Goal: Task Accomplishment & Management: Manage account settings

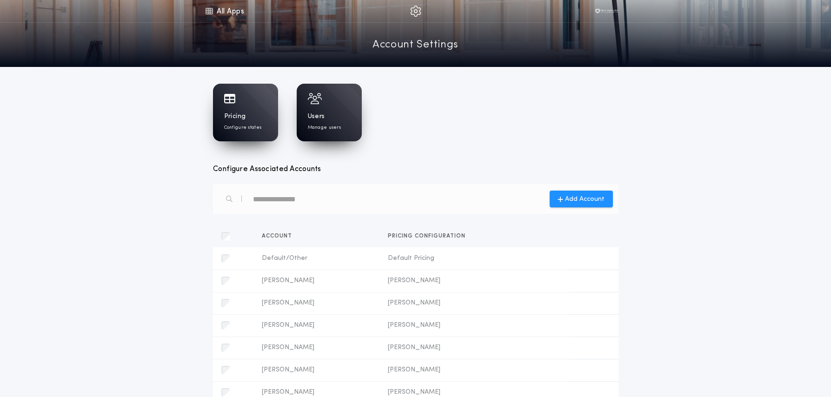
click at [314, 113] on h1 "Users" at bounding box center [316, 116] width 17 height 9
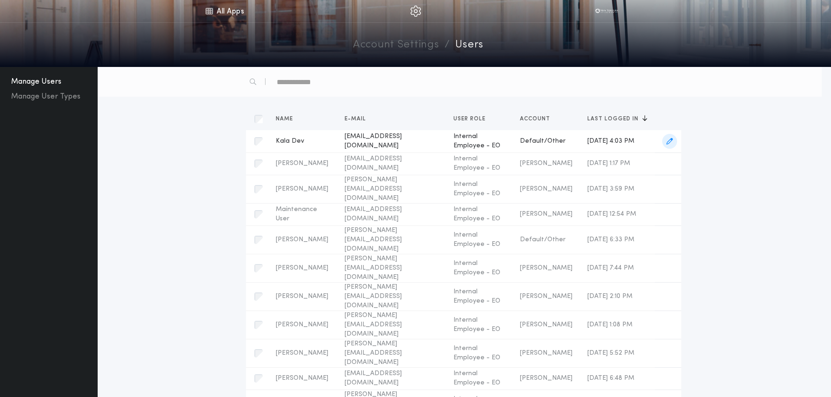
click at [391, 145] on span "[EMAIL_ADDRESS][DOMAIN_NAME]" at bounding box center [392, 141] width 94 height 19
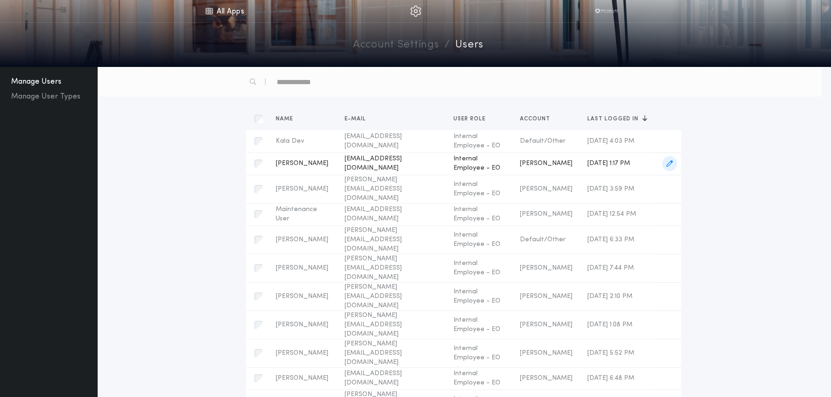
click at [400, 162] on span "[EMAIL_ADDRESS][DOMAIN_NAME]" at bounding box center [392, 163] width 94 height 19
click at [673, 163] on span "button" at bounding box center [669, 163] width 15 height 15
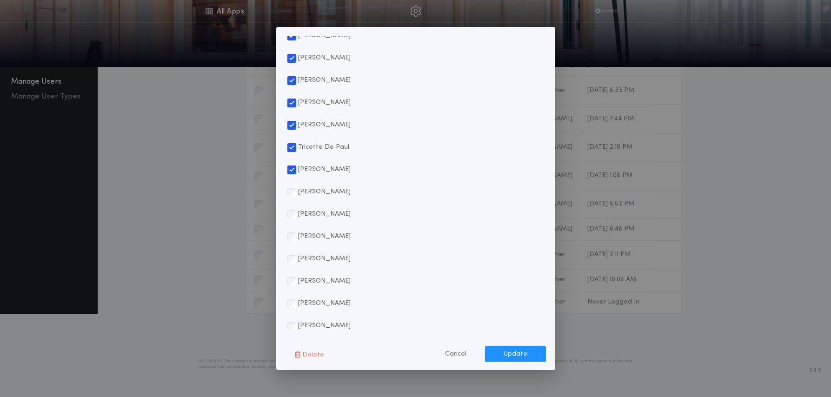
scroll to position [974, 0]
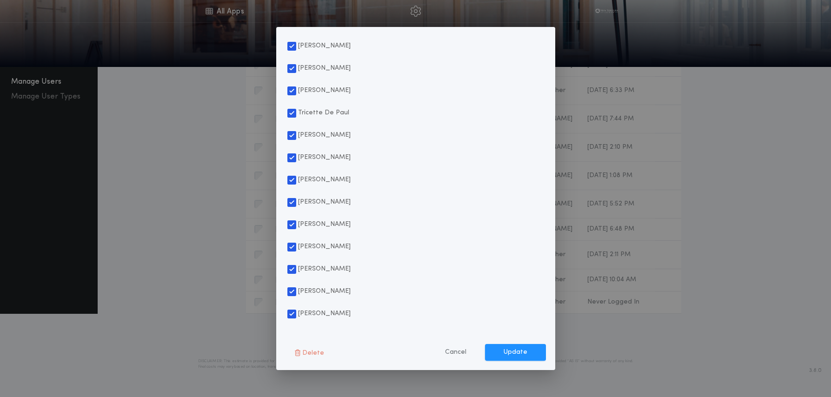
drag, startPoint x: 506, startPoint y: 353, endPoint x: 660, endPoint y: 336, distance: 154.4
click at [506, 353] on button "Update" at bounding box center [515, 352] width 61 height 17
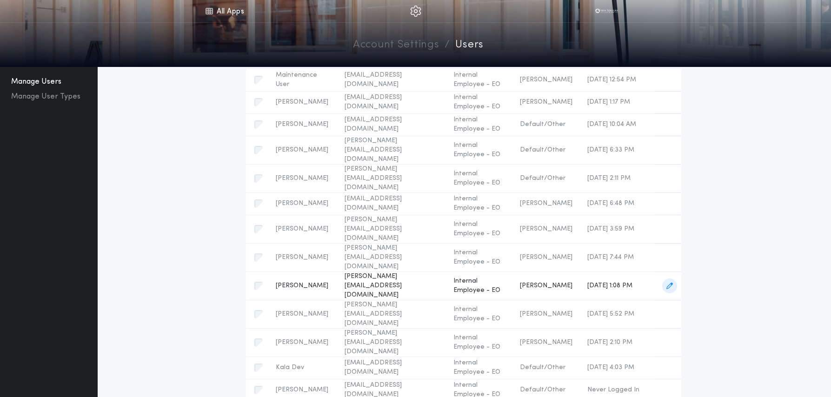
scroll to position [73, 0]
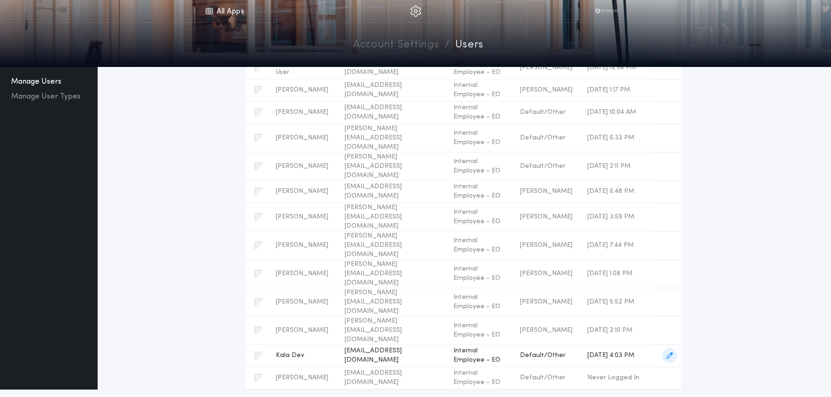
click at [673, 348] on span "button" at bounding box center [669, 355] width 15 height 15
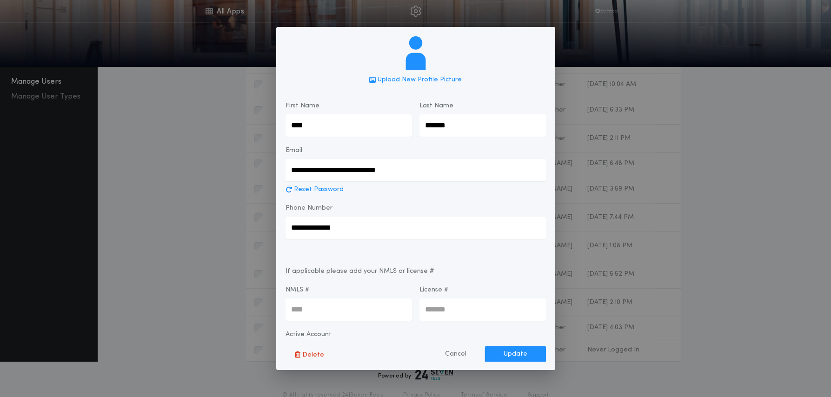
type input "***"
type input "**********"
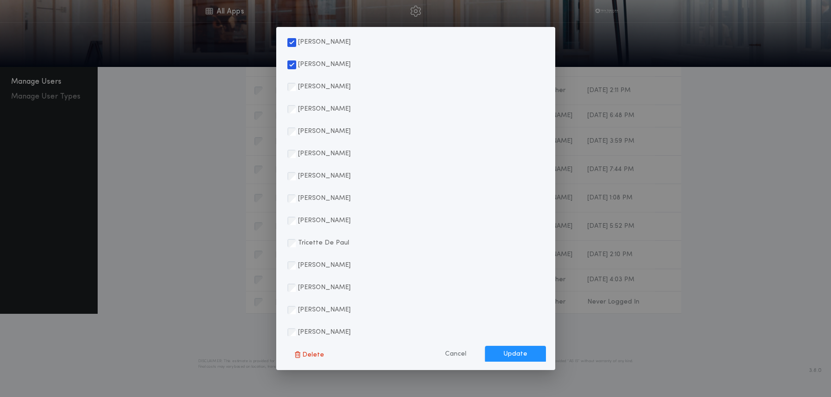
scroll to position [176, 0]
drag, startPoint x: 295, startPoint y: 128, endPoint x: 294, endPoint y: 144, distance: 15.4
click at [295, 128] on div "[PERSON_NAME]" at bounding box center [318, 131] width 63 height 22
drag, startPoint x: 293, startPoint y: 306, endPoint x: 291, endPoint y: 316, distance: 10.0
click at [292, 306] on div "button" at bounding box center [291, 310] width 8 height 8
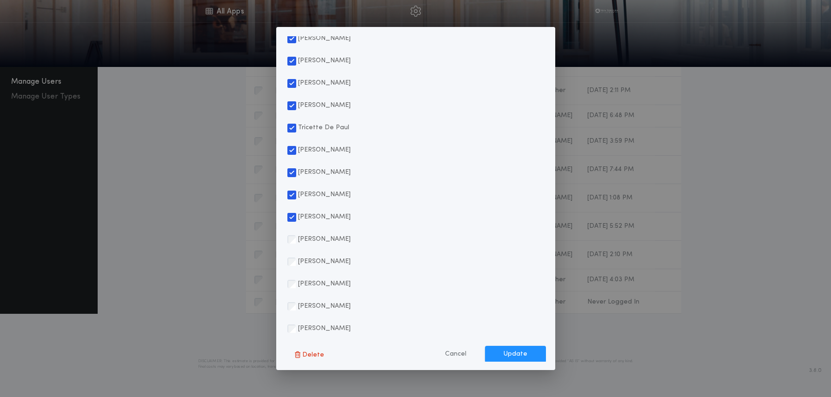
scroll to position [974, 0]
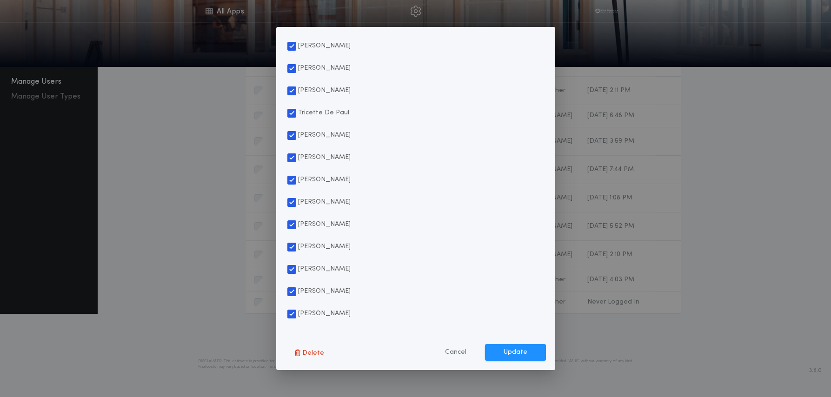
drag, startPoint x: 516, startPoint y: 351, endPoint x: 677, endPoint y: 322, distance: 163.1
click at [516, 351] on button "Update" at bounding box center [515, 352] width 61 height 17
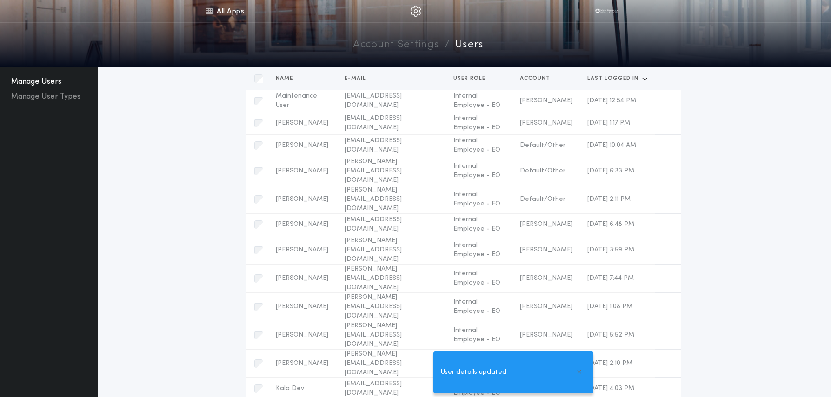
scroll to position [35, 0]
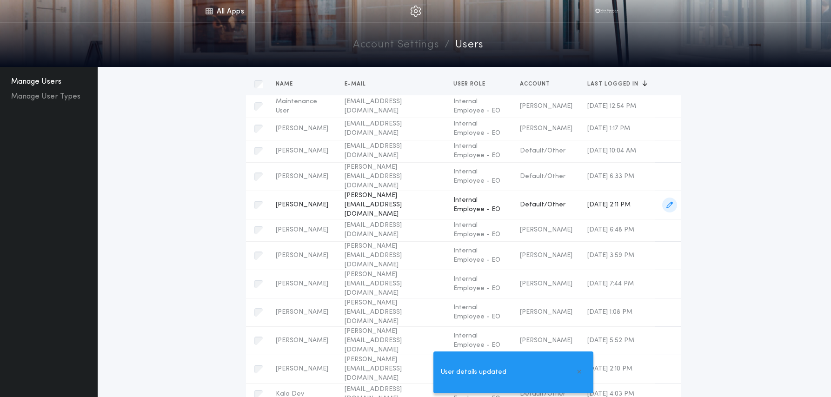
click at [670, 202] on icon "button" at bounding box center [669, 205] width 7 height 7
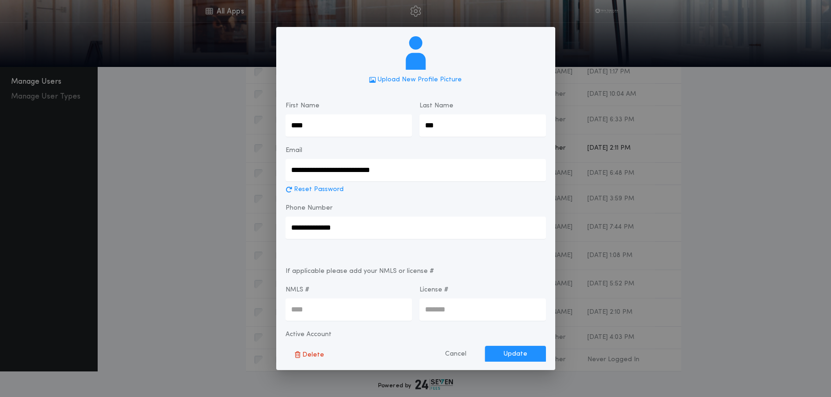
type input "******"
type input "**********"
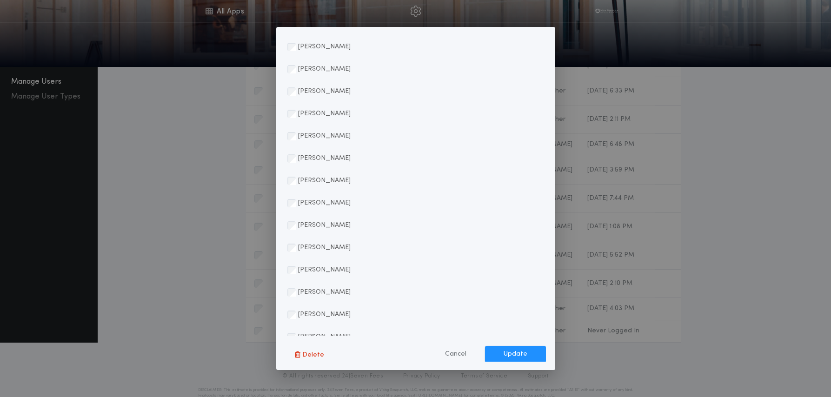
scroll to position [257, 0]
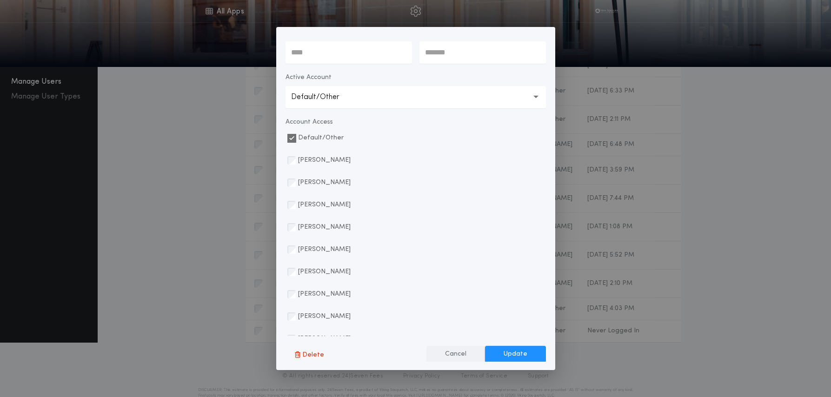
click at [463, 355] on button "Cancel" at bounding box center [455, 354] width 59 height 17
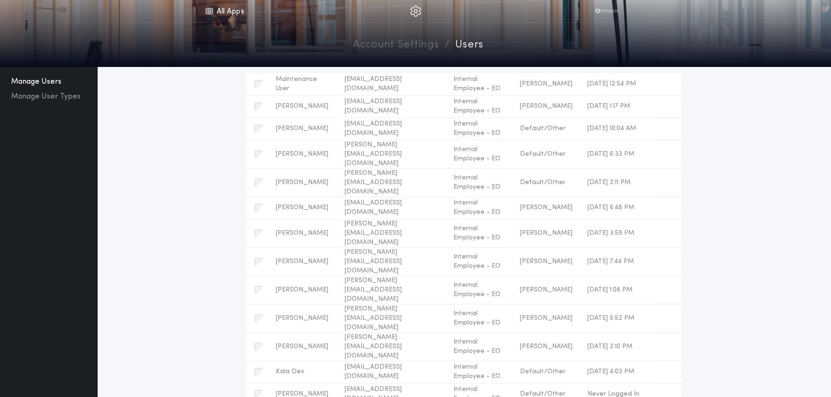
scroll to position [0, 0]
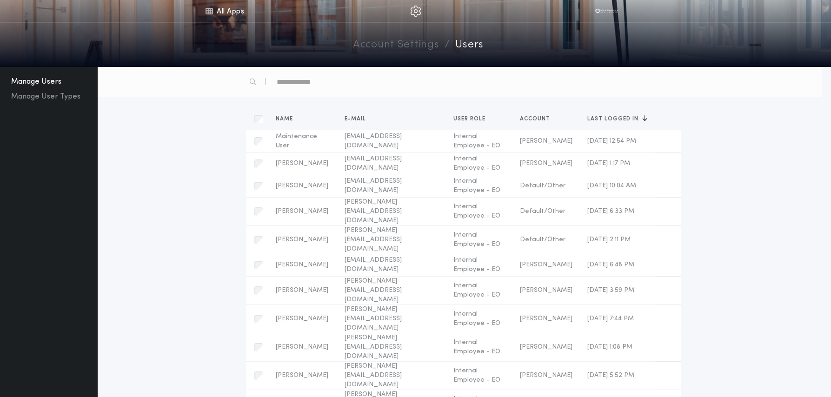
click at [375, 49] on link "Account Settings" at bounding box center [396, 45] width 86 height 16
